Goal: Navigation & Orientation: Find specific page/section

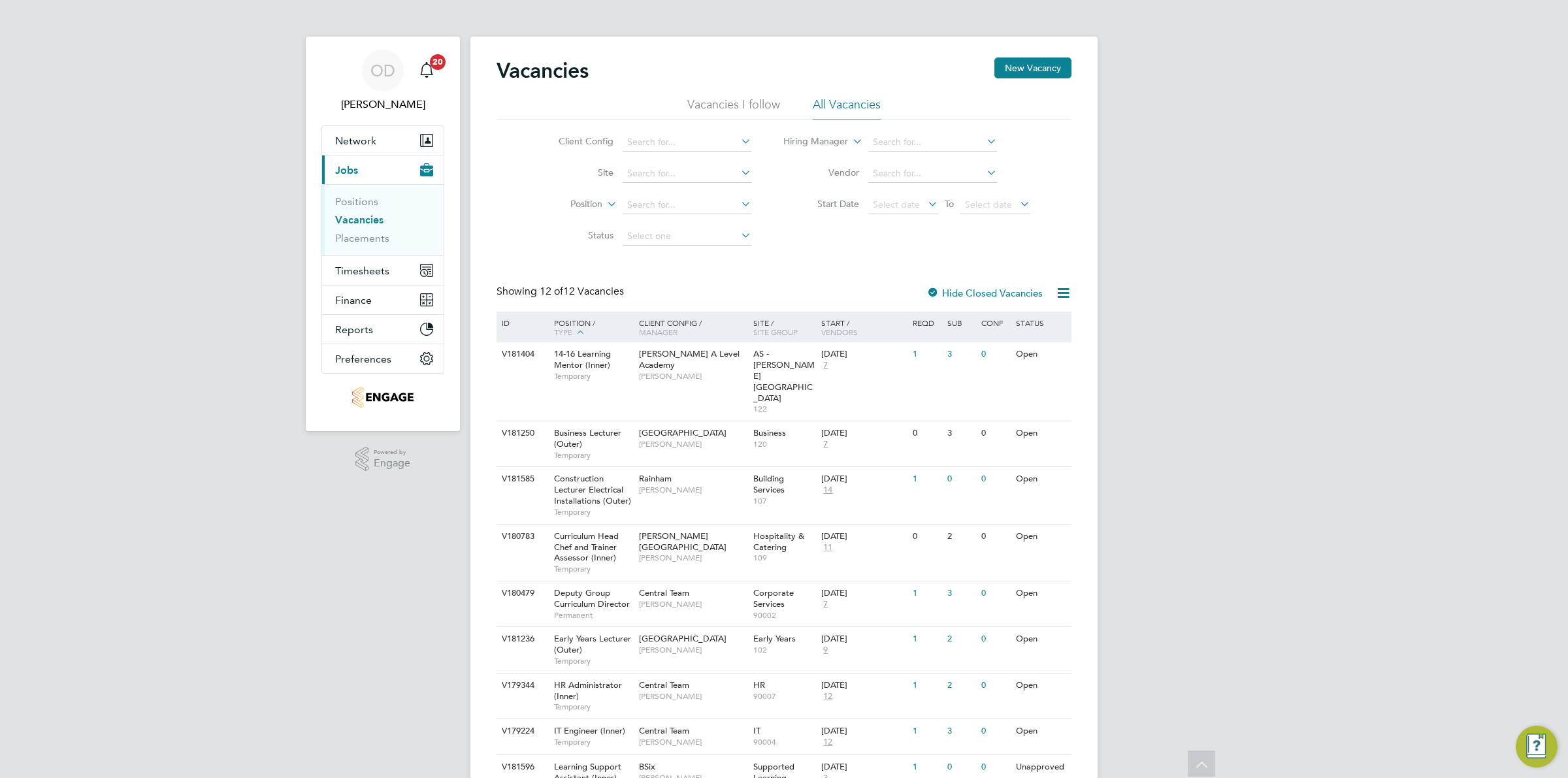
scroll to position [155, 0]
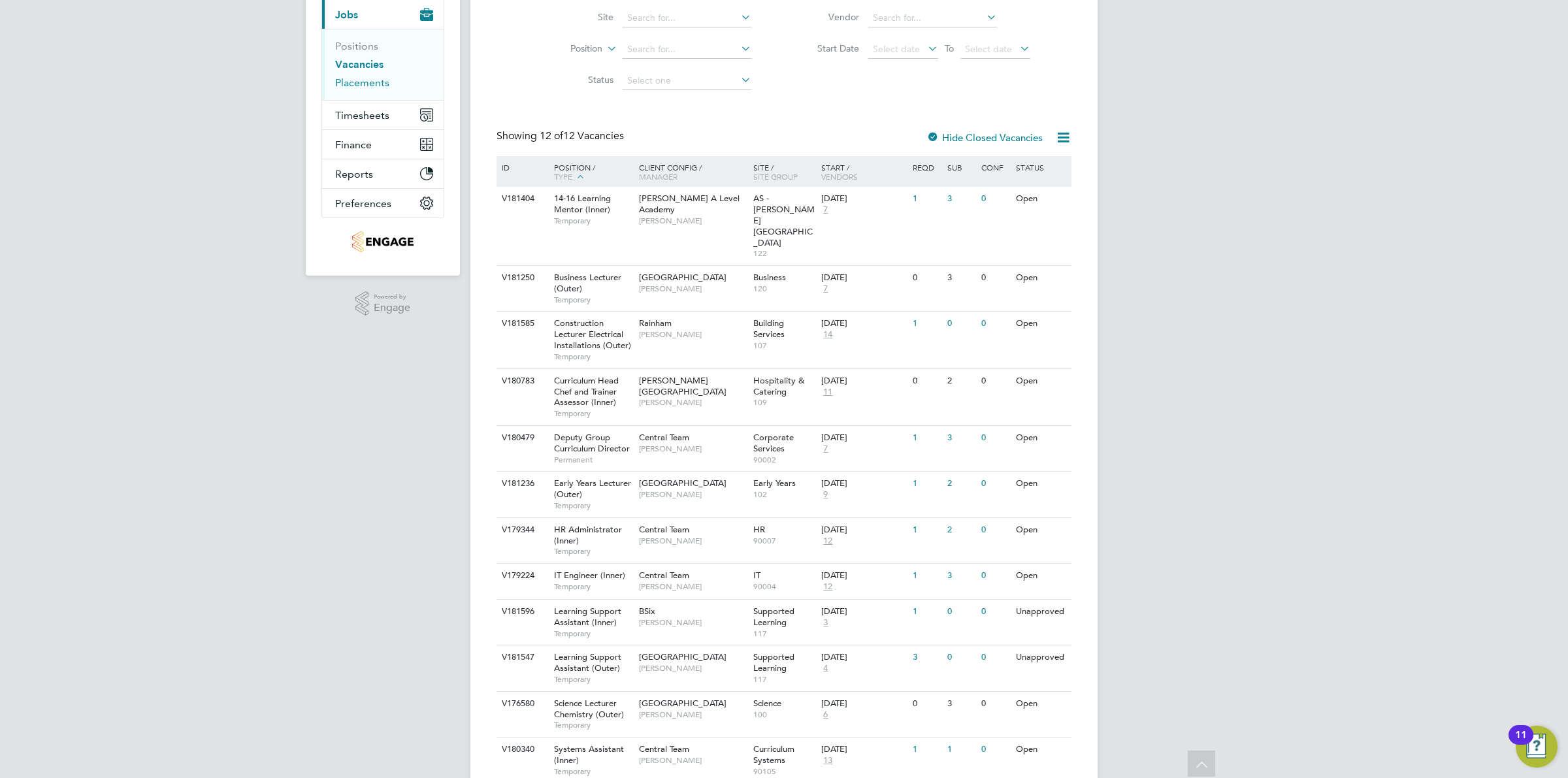
click at [352, 80] on link "Placements" at bounding box center [362, 83] width 54 height 13
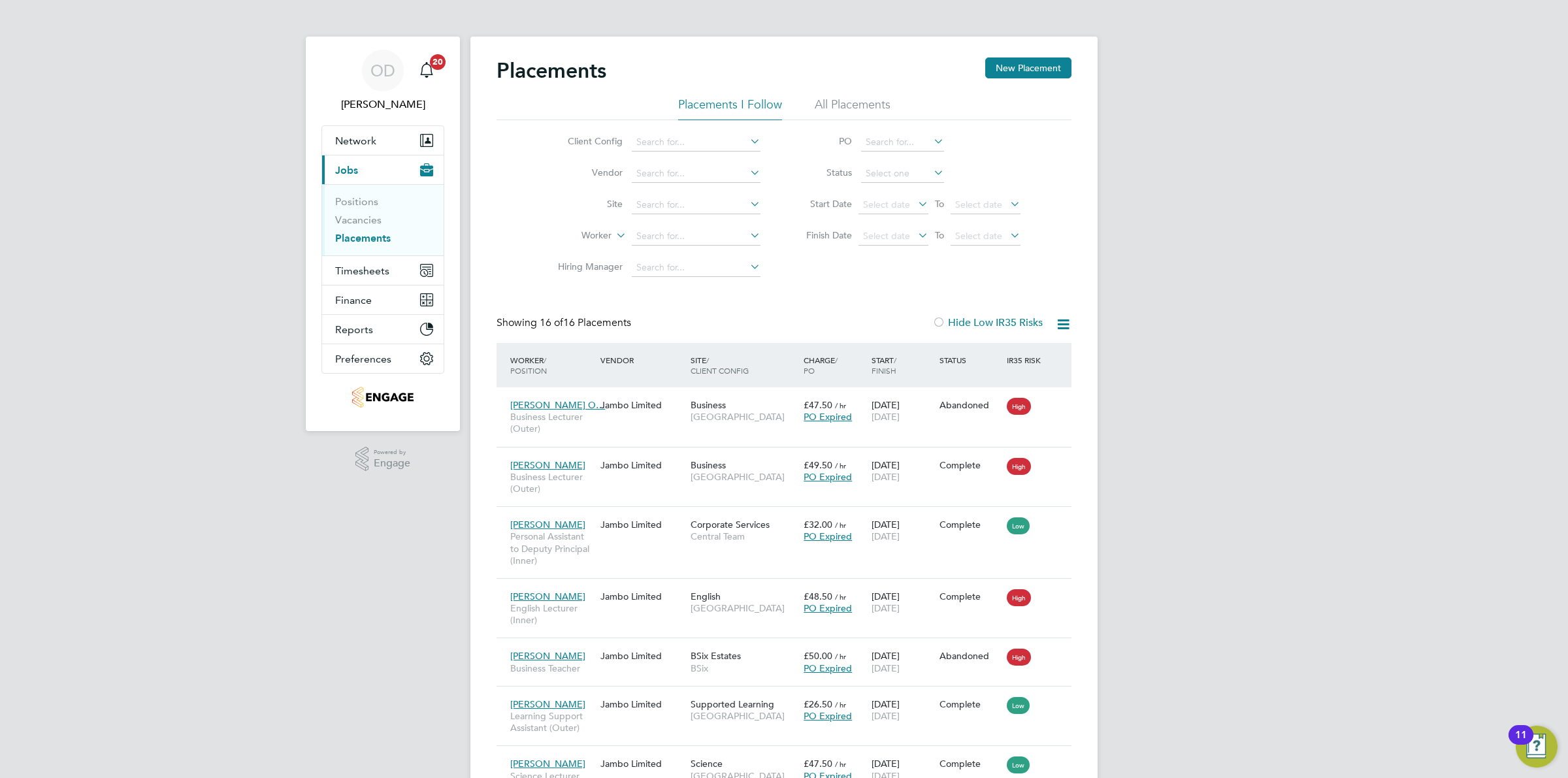
click at [367, 211] on li "Positions" at bounding box center [383, 205] width 98 height 18
click at [365, 217] on link "Vacancies" at bounding box center [358, 220] width 47 height 13
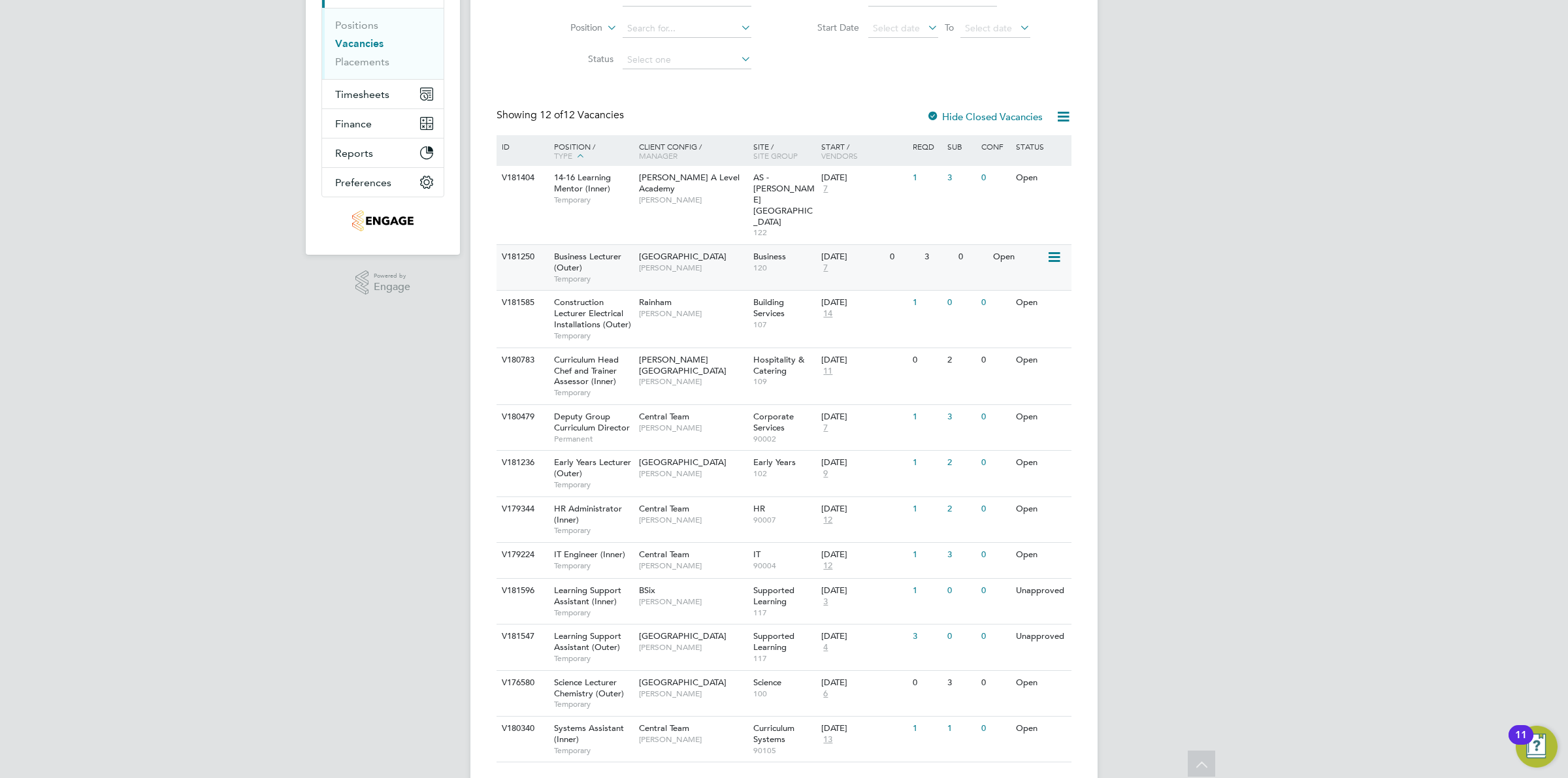
scroll to position [155, 0]
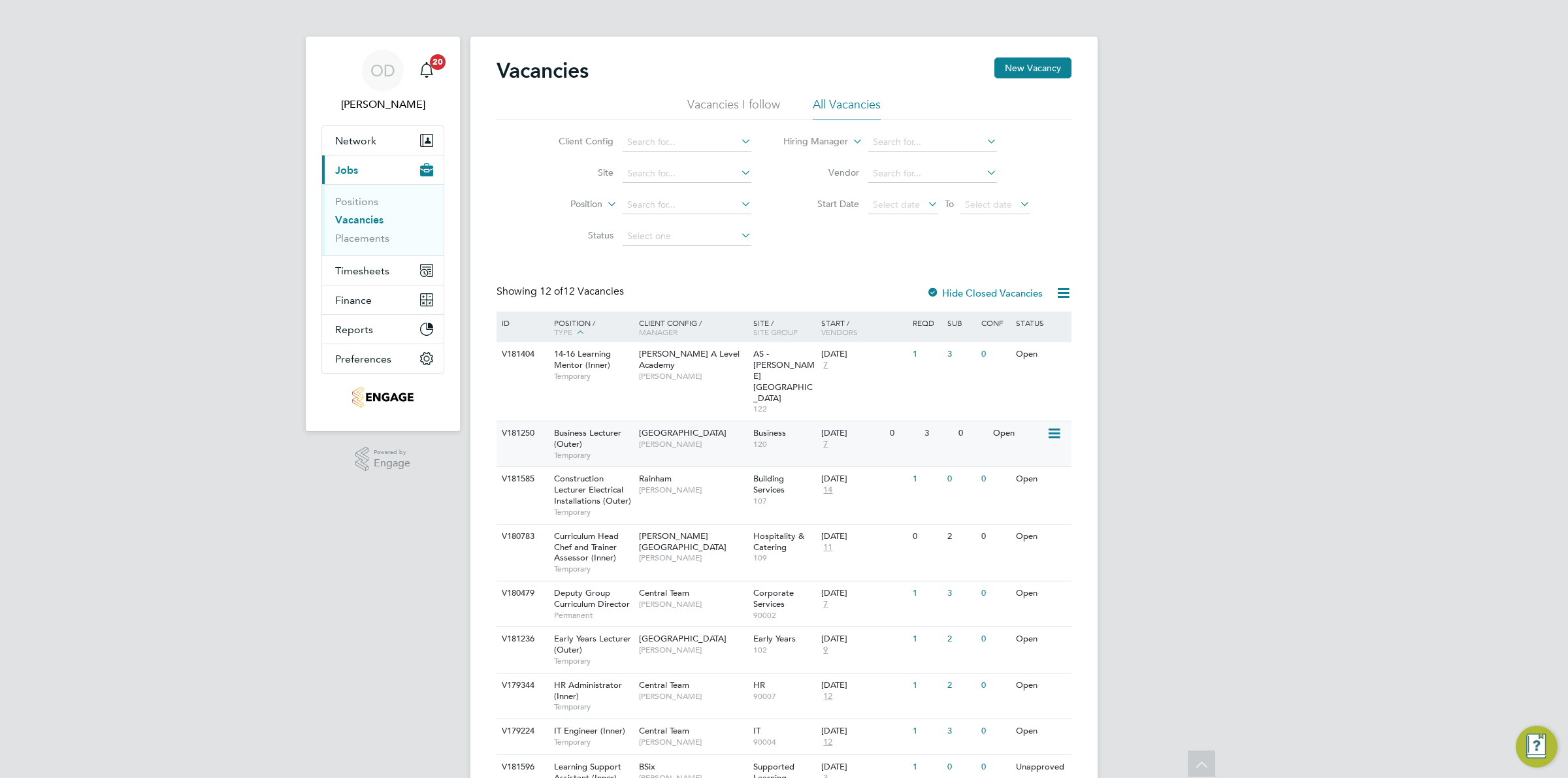
scroll to position [164, 0]
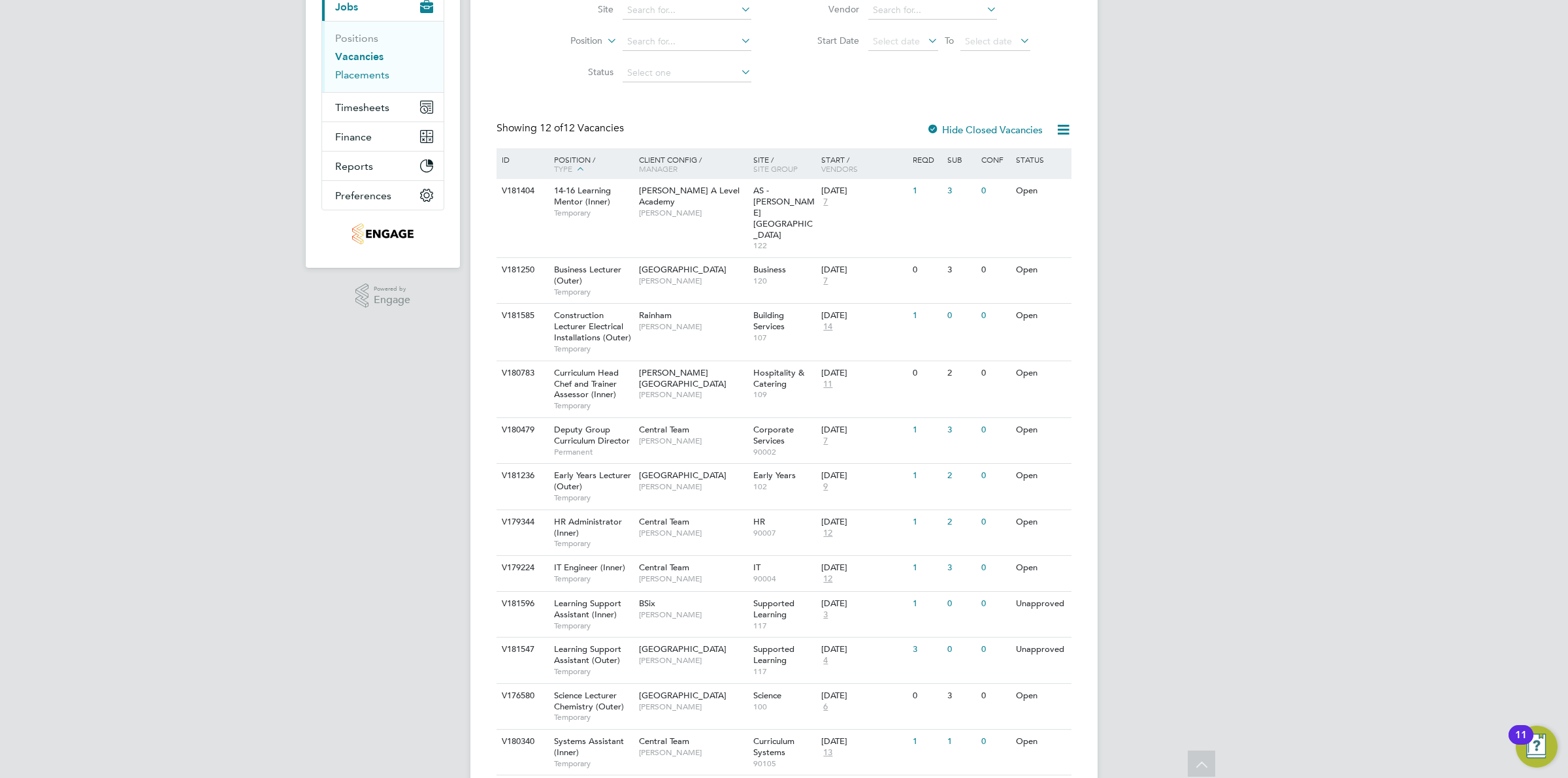
click at [362, 75] on link "Placements" at bounding box center [362, 74] width 54 height 13
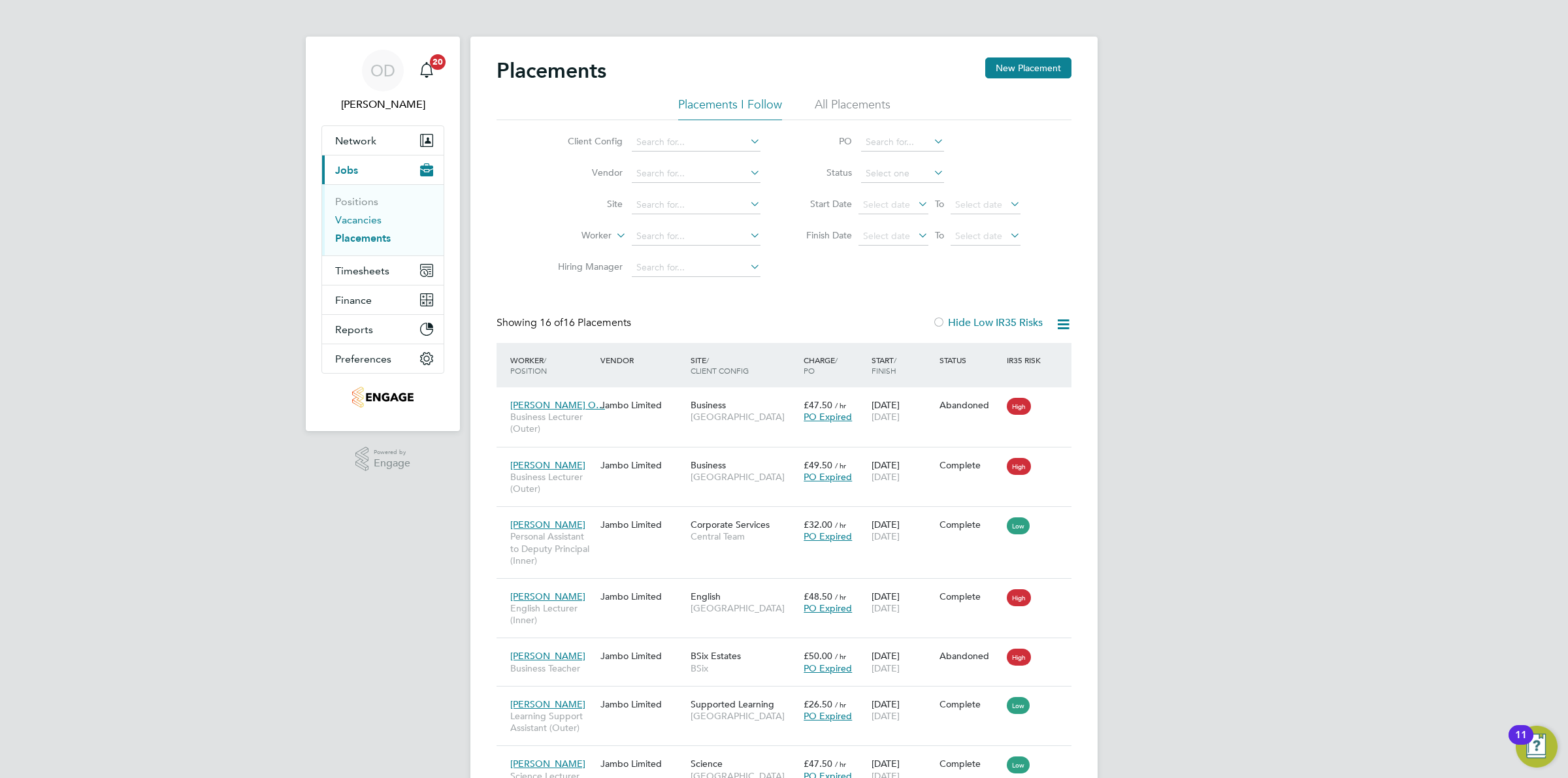
click at [365, 222] on link "Vacancies" at bounding box center [358, 220] width 47 height 13
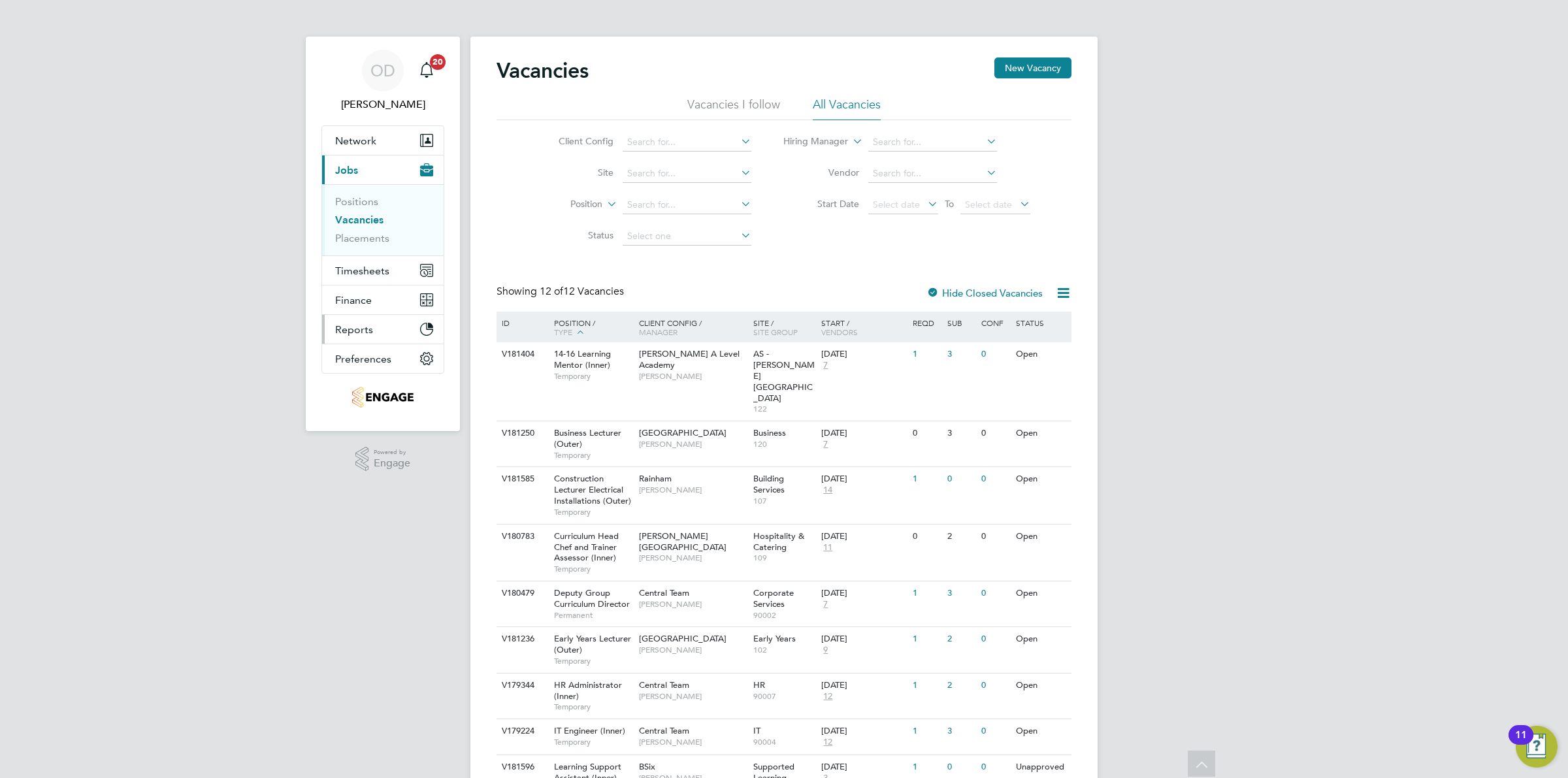
scroll to position [176, 0]
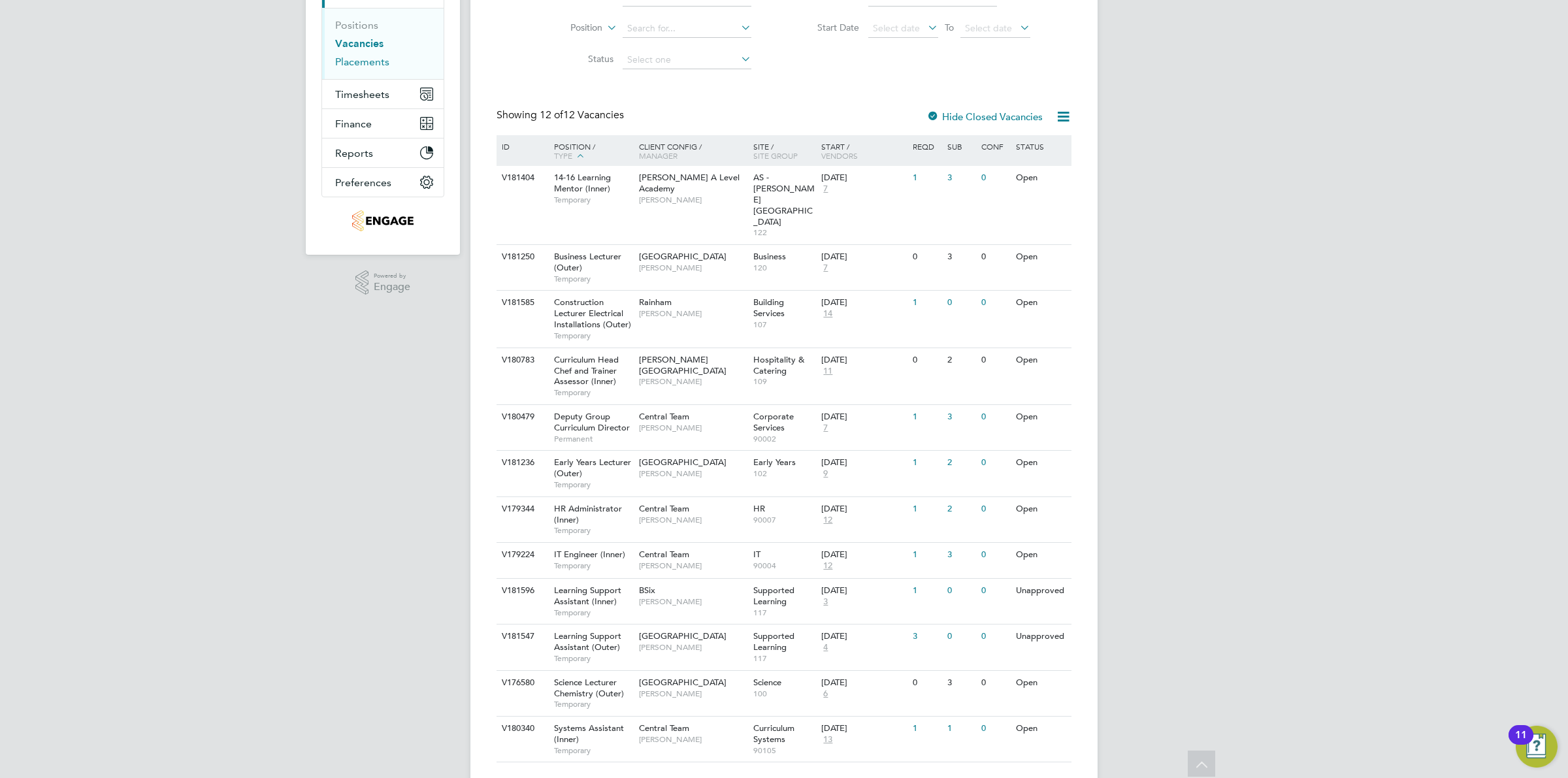
click at [363, 67] on link "Placements" at bounding box center [362, 61] width 54 height 13
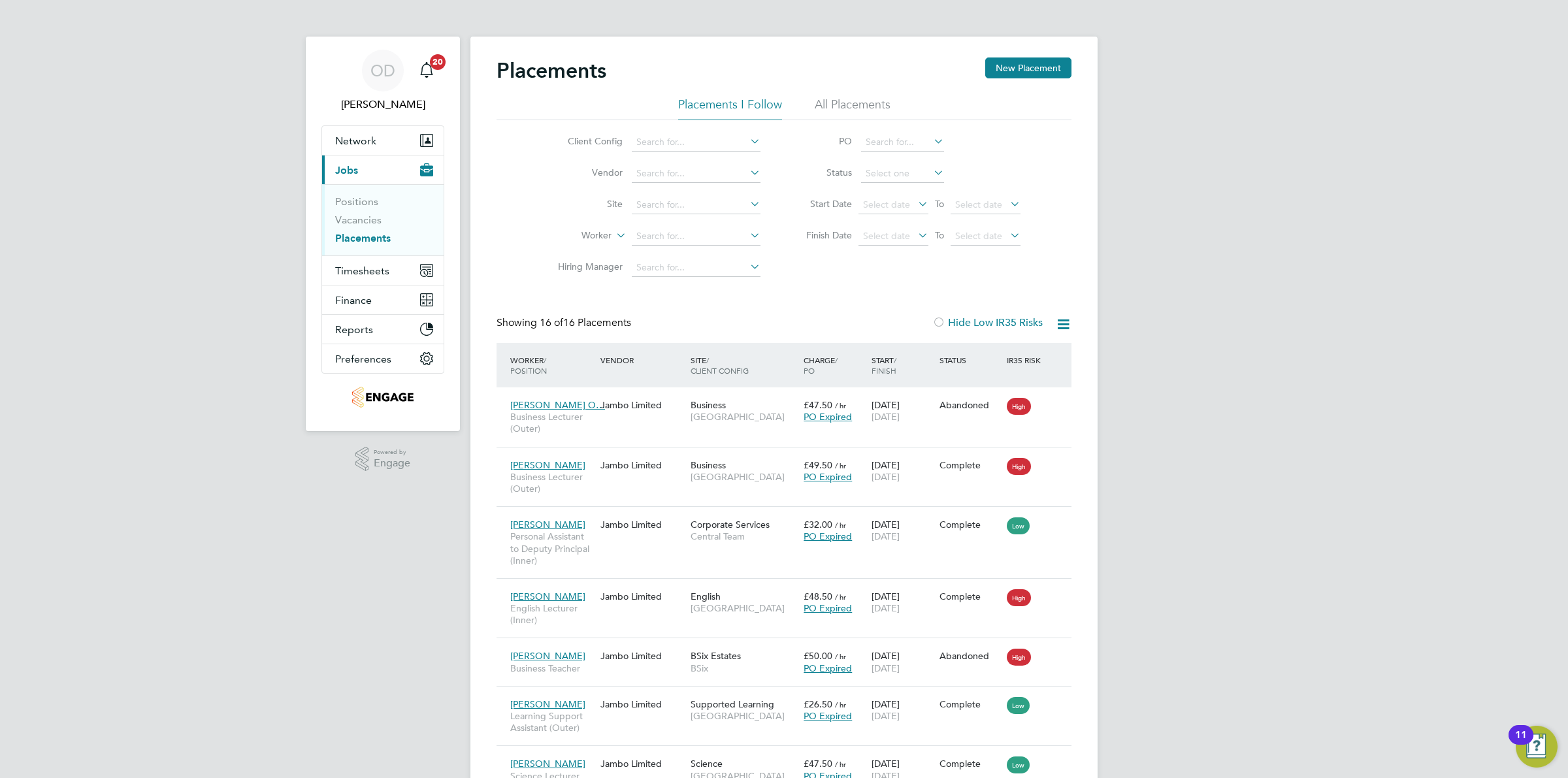
drag, startPoint x: 358, startPoint y: 210, endPoint x: 386, endPoint y: 206, distance: 28.3
click at [358, 210] on li "Positions" at bounding box center [383, 205] width 98 height 18
